Goal: Find specific page/section: Find specific page/section

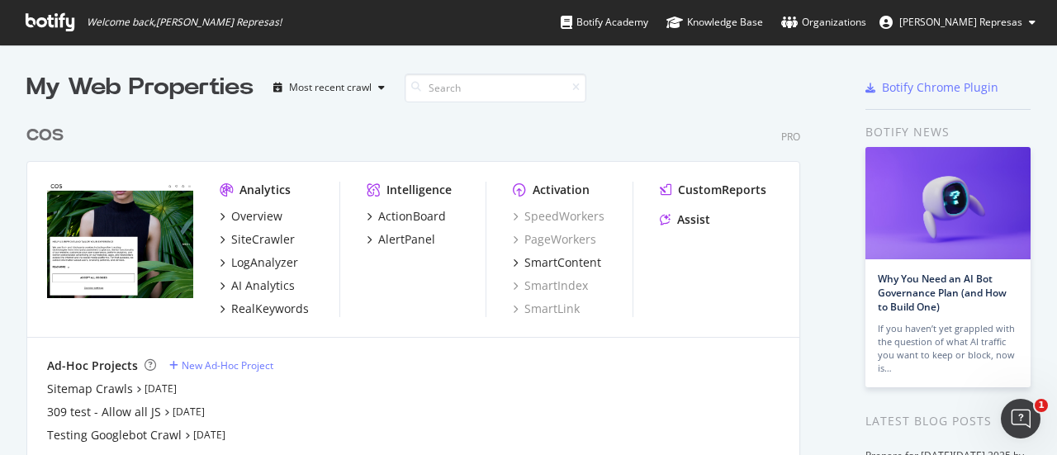
click at [600, 147] on div "COS Pro Analytics Overview SiteCrawler LogAnalyzer AI Analytics RealKeywords In…" at bounding box center [419, 298] width 787 height 388
click at [368, 138] on div "COS Pro" at bounding box center [413, 136] width 774 height 24
